Goal: Information Seeking & Learning: Learn about a topic

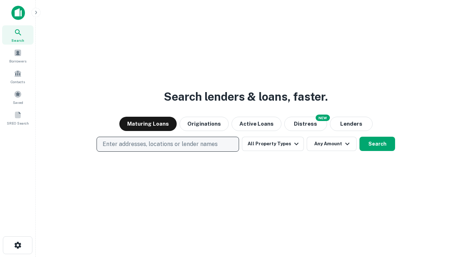
click at [168, 144] on p "Enter addresses, locations or lender names" at bounding box center [160, 144] width 115 height 9
type input "**********"
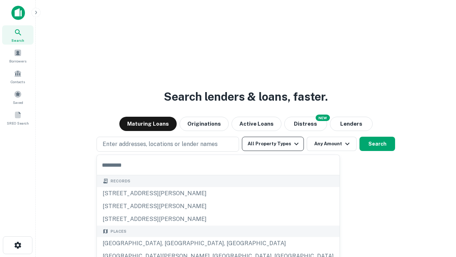
click at [273, 144] on button "All Property Types" at bounding box center [273, 144] width 62 height 14
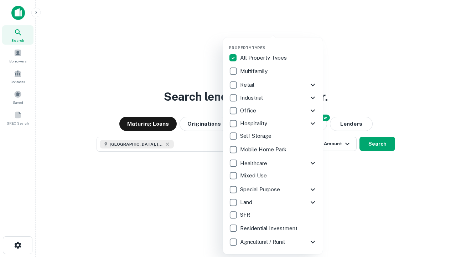
click at [279, 43] on button "button" at bounding box center [279, 43] width 100 height 0
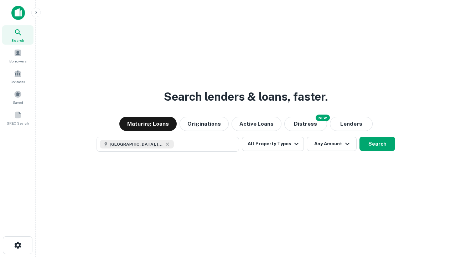
scroll to position [11, 0]
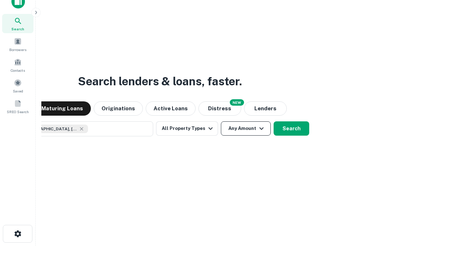
click at [221, 121] on button "Any Amount" at bounding box center [246, 128] width 50 height 14
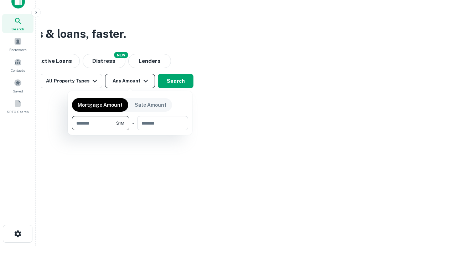
type input "*******"
click at [130, 130] on button "button" at bounding box center [130, 130] width 116 height 0
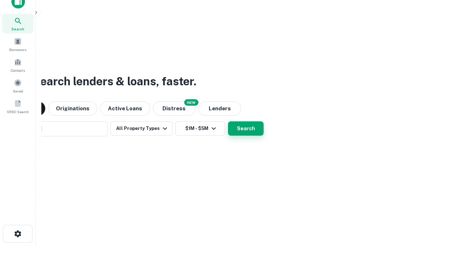
click at [228, 121] on button "Search" at bounding box center [246, 128] width 36 height 14
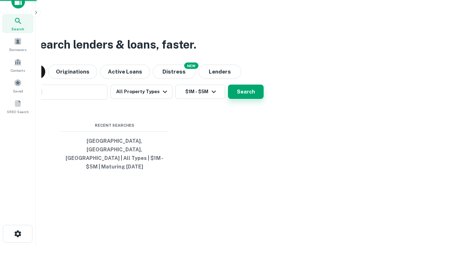
scroll to position [23, 202]
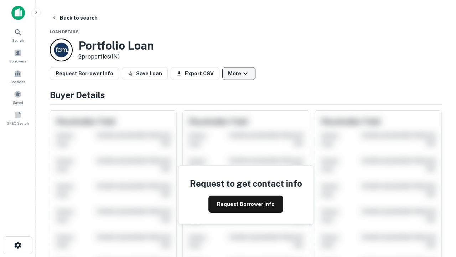
click at [239, 73] on button "More" at bounding box center [238, 73] width 33 height 13
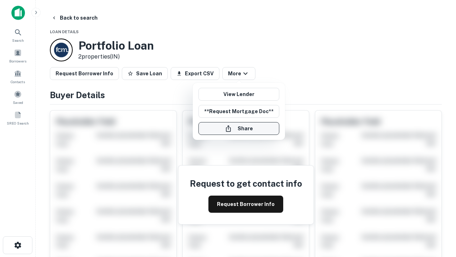
click at [239, 128] on button "Share" at bounding box center [239, 128] width 81 height 13
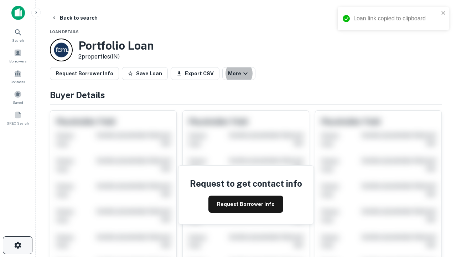
click at [17, 245] on icon "button" at bounding box center [18, 245] width 9 height 9
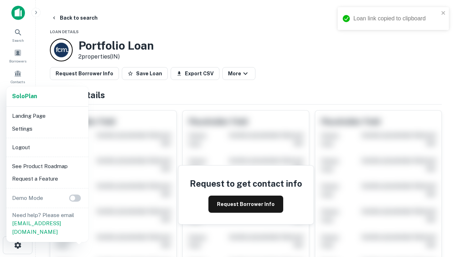
click at [47, 147] on li "Logout" at bounding box center [47, 147] width 76 height 13
